Goal: Information Seeking & Learning: Find specific fact

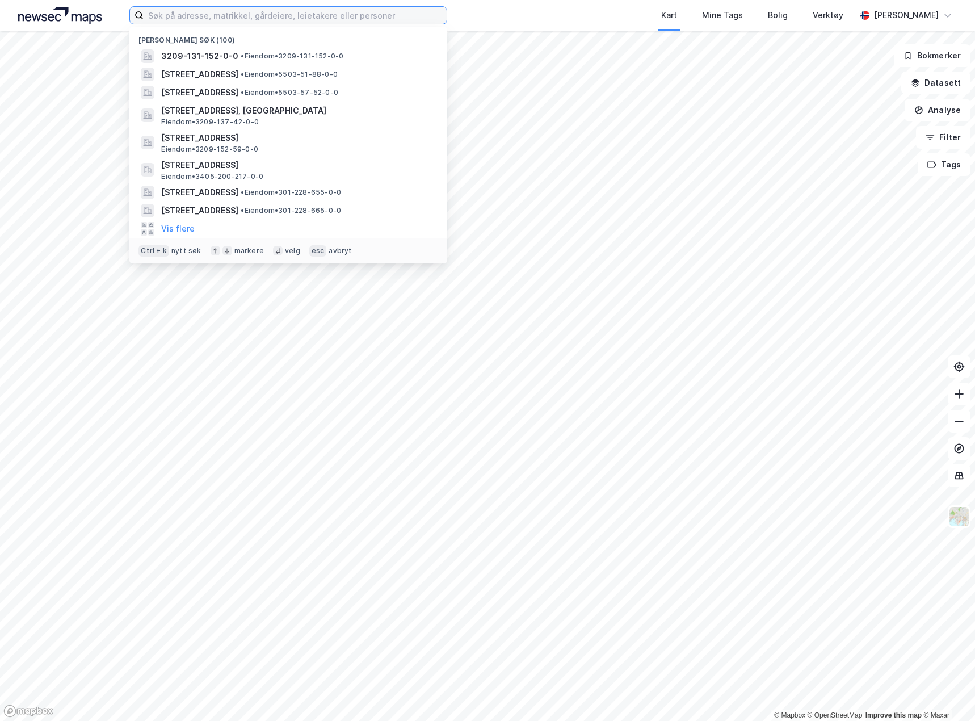
click at [195, 21] on input at bounding box center [295, 15] width 303 height 17
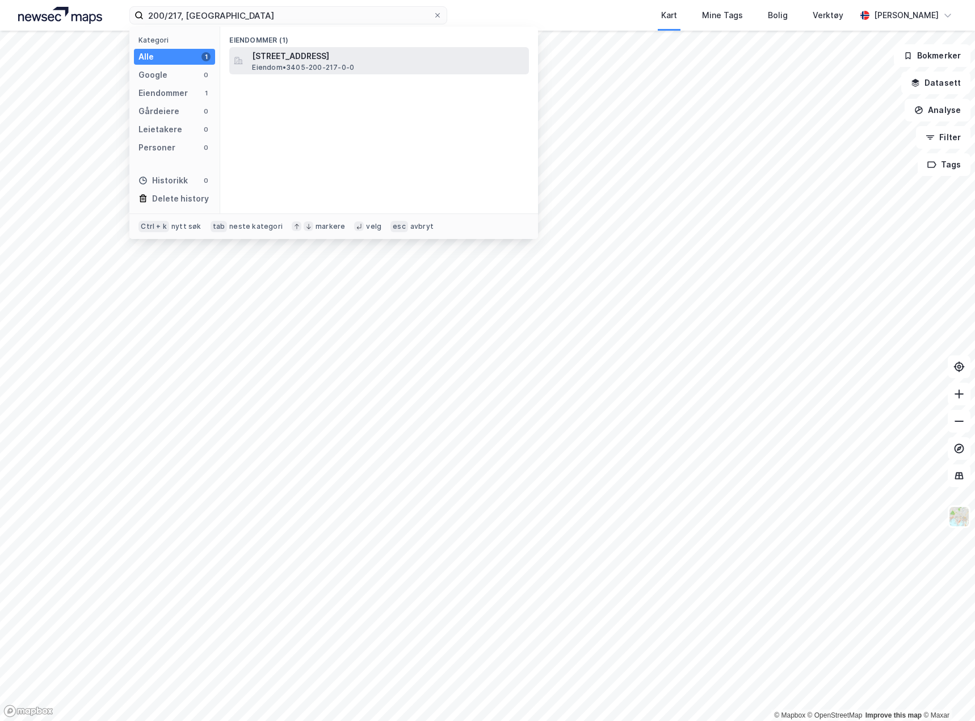
click at [298, 48] on div "Jernbanetorget 1, 2609, [GEOGRAPHIC_DATA], LILLEHAMMER Eiendom • 3405-200-217-0…" at bounding box center [379, 60] width 300 height 27
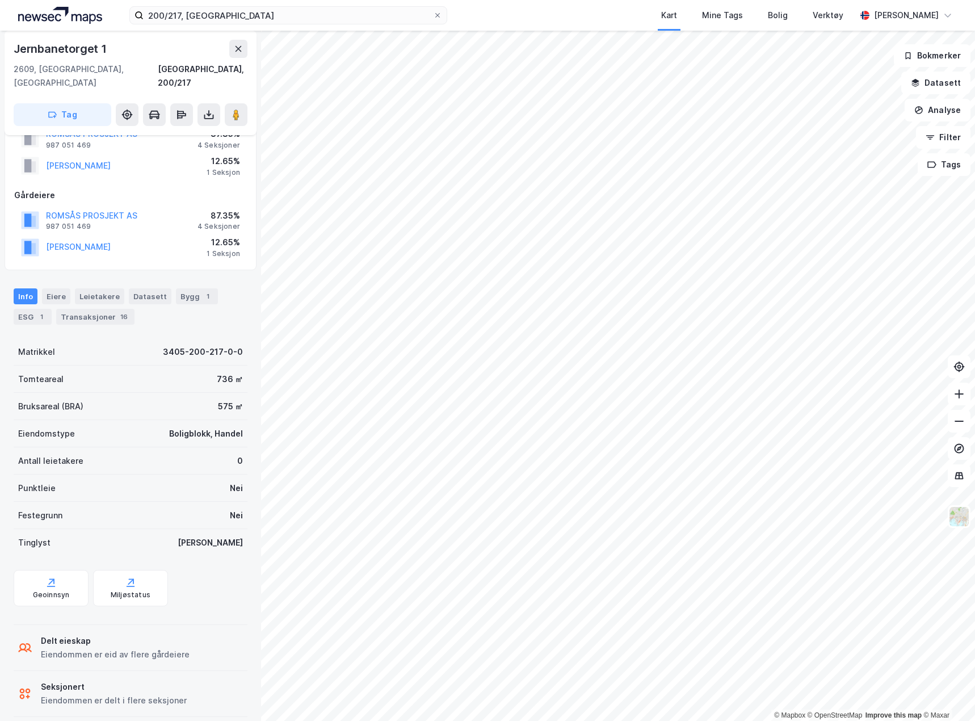
scroll to position [43, 0]
click at [60, 288] on div "Eiere" at bounding box center [56, 296] width 28 height 16
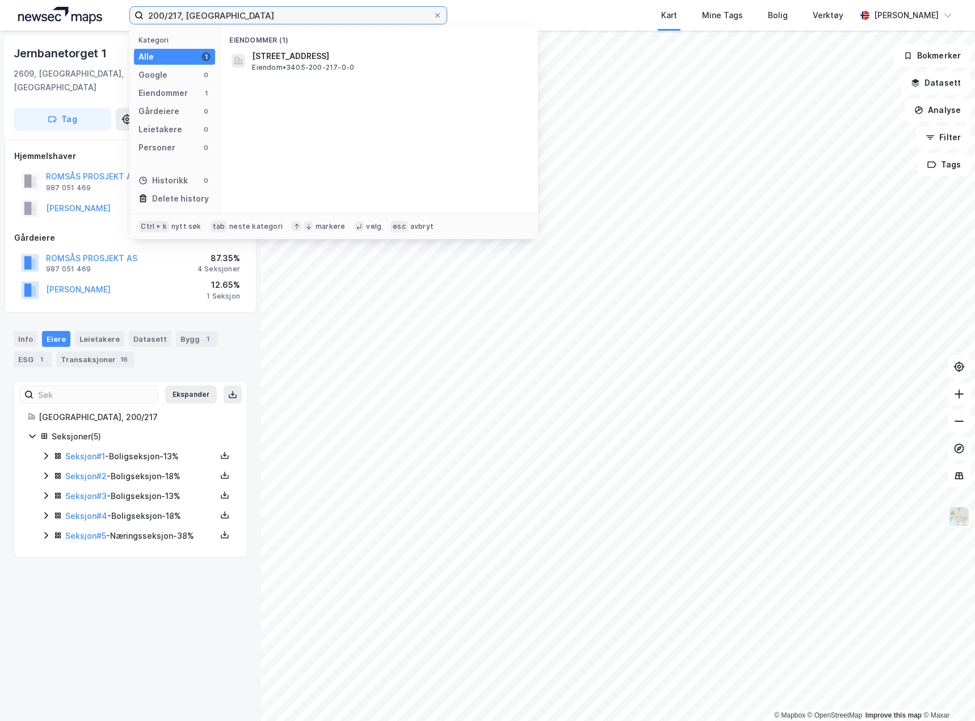
click at [181, 15] on input "200/217, [GEOGRAPHIC_DATA]" at bounding box center [288, 15] width 289 height 17
type input "200/1068, [GEOGRAPHIC_DATA]"
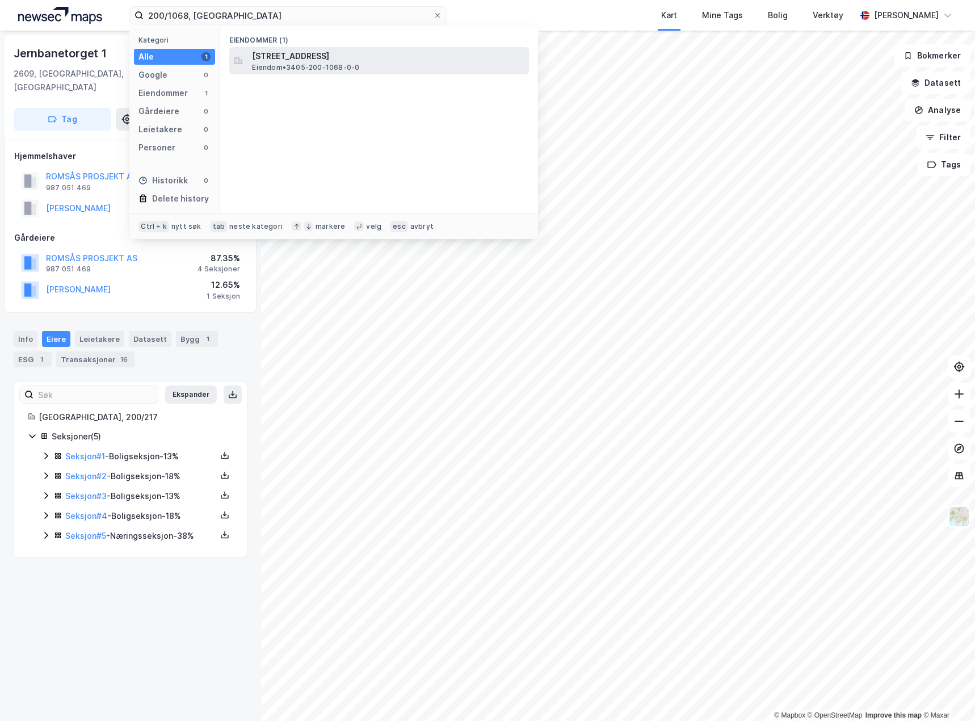
click at [270, 64] on span "Eiendom • 3405-200-1068-0-0" at bounding box center [305, 67] width 107 height 9
